Goal: Task Accomplishment & Management: Manage account settings

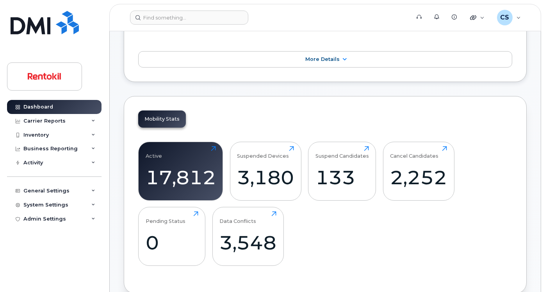
scroll to position [231, 0]
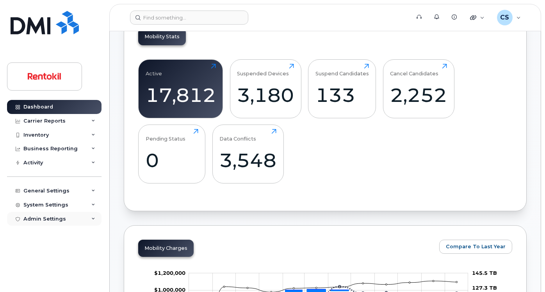
click at [44, 216] on div "Admin Settings" at bounding box center [44, 219] width 43 height 6
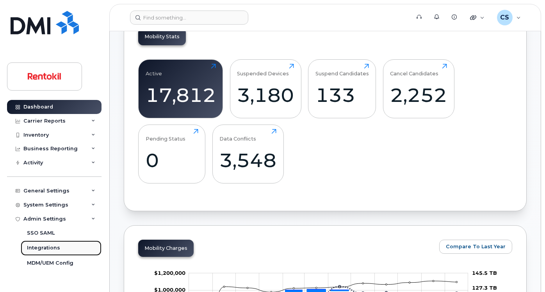
click at [42, 249] on div "Integrations" at bounding box center [43, 247] width 33 height 7
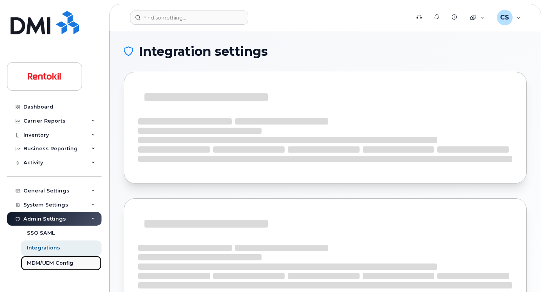
click at [43, 258] on link "MDM/UEM Config" at bounding box center [61, 263] width 81 height 15
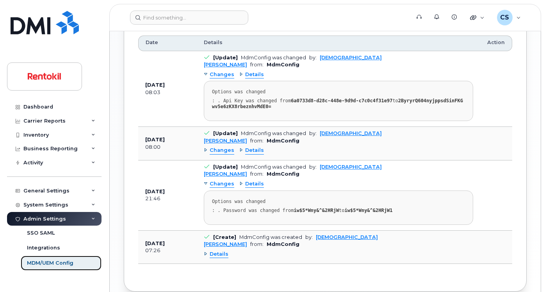
scroll to position [501, 0]
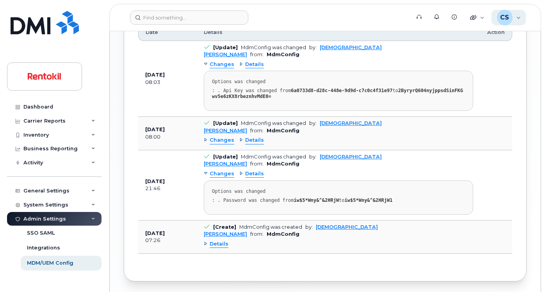
click at [514, 20] on div "CS [PERSON_NAME] Wireless Admin" at bounding box center [508, 18] width 35 height 16
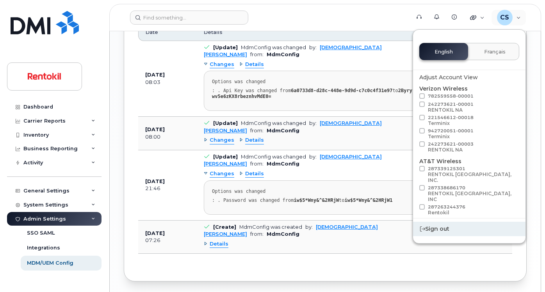
click at [442, 231] on div "Sign out" at bounding box center [469, 229] width 112 height 14
